Goal: Register for event/course

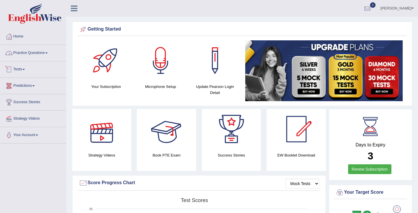
click at [50, 55] on link "Practice Questions" at bounding box center [33, 52] width 66 height 14
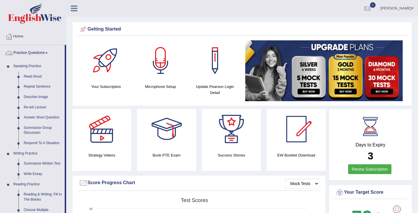
click at [52, 54] on link "Practice Questions" at bounding box center [32, 52] width 64 height 14
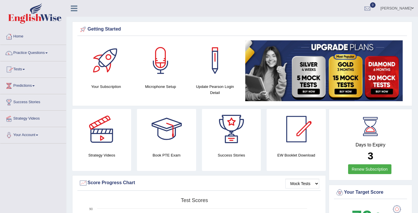
click at [51, 54] on link "Practice Questions" at bounding box center [33, 52] width 66 height 14
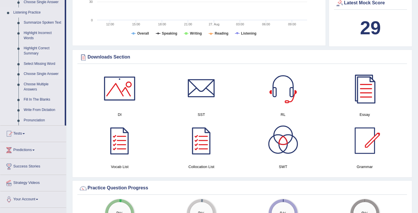
scroll to position [245, 0]
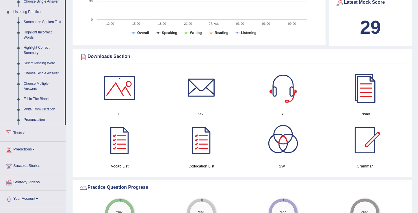
click at [26, 140] on link "Tests" at bounding box center [33, 132] width 66 height 14
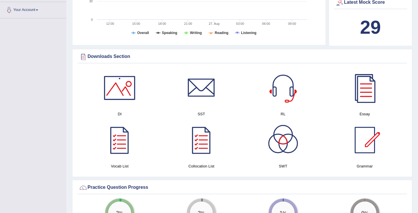
scroll to position [64, 0]
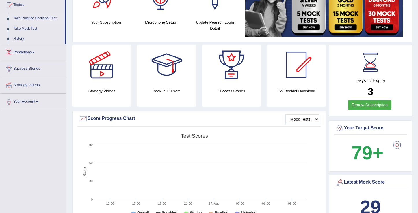
click at [38, 18] on link "Take Practice Sectional Test" at bounding box center [38, 18] width 54 height 10
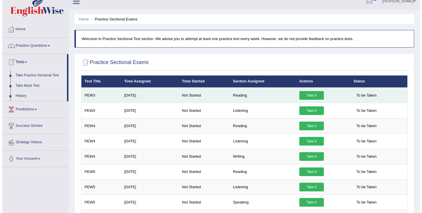
scroll to position [8, 0]
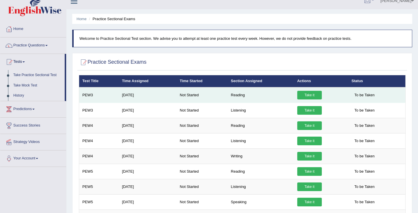
click at [307, 96] on link "Take it" at bounding box center [309, 95] width 25 height 9
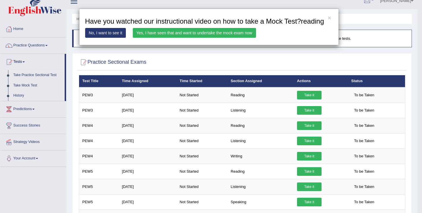
click at [168, 38] on link "Yes, I have seen that and want to undertake the mock exam now" at bounding box center [194, 33] width 123 height 10
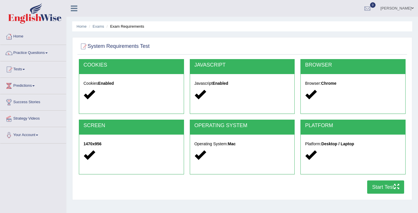
click at [376, 189] on button "Start Test" at bounding box center [385, 187] width 37 height 13
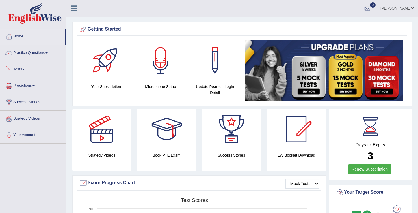
click at [26, 71] on link "Tests" at bounding box center [33, 69] width 66 height 14
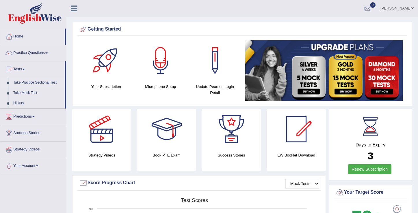
click at [38, 82] on link "Take Practice Sectional Test" at bounding box center [38, 83] width 54 height 10
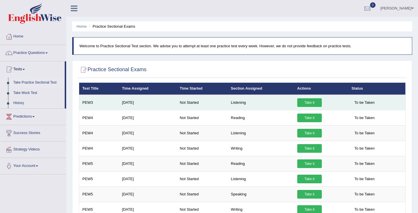
click at [306, 104] on link "Take it" at bounding box center [309, 102] width 25 height 9
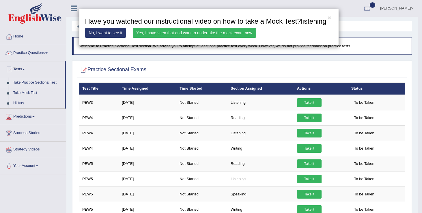
click at [167, 38] on link "Yes, I have seen that and want to undertake the mock exam now" at bounding box center [194, 33] width 123 height 10
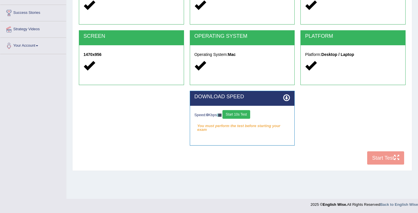
scroll to position [90, 0]
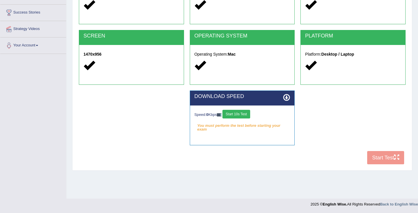
click at [239, 116] on button "Start 10s Test" at bounding box center [235, 114] width 27 height 9
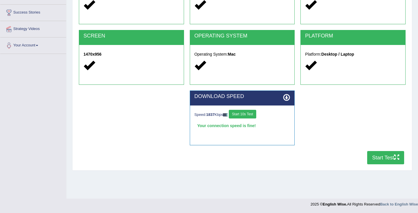
click at [380, 157] on button "Start Test" at bounding box center [385, 157] width 37 height 13
